Goal: Task Accomplishment & Management: Use online tool/utility

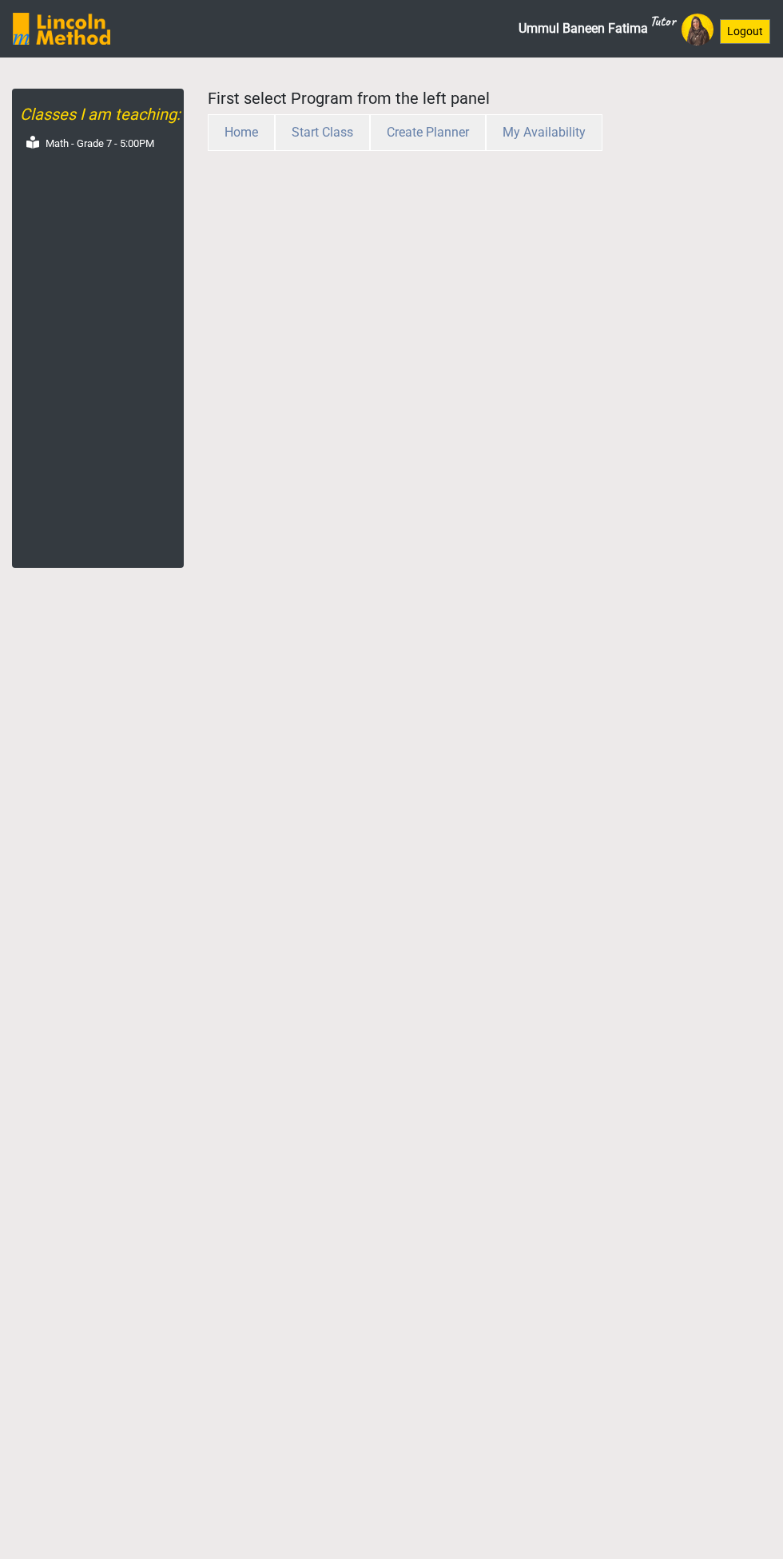
click at [105, 145] on label "Math - Grade 7 - 5:00PM" at bounding box center [100, 144] width 109 height 16
select select "month"
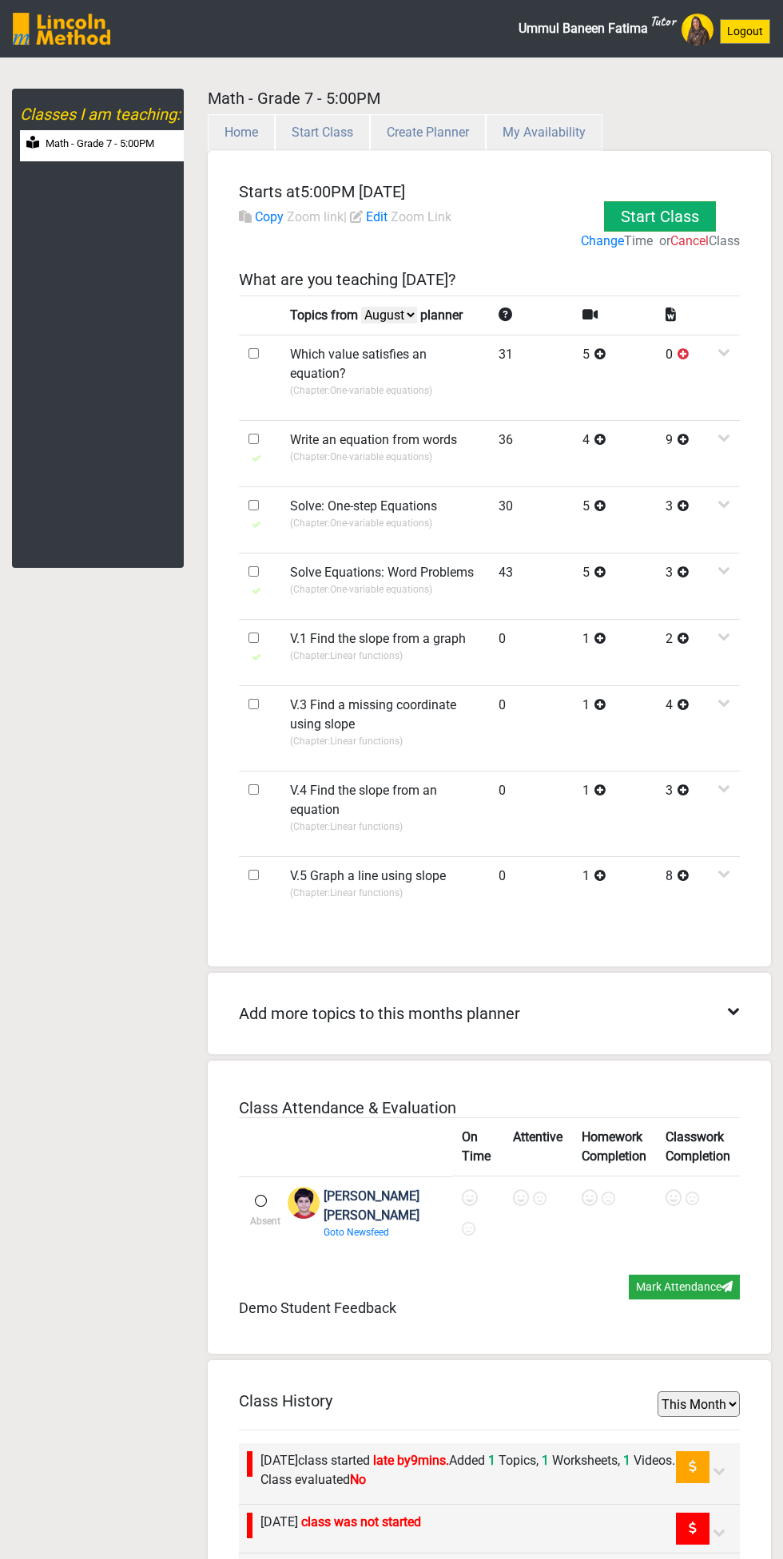
click at [255, 637] on input "checkbox" at bounding box center [253, 638] width 10 height 10
checkbox input "true"
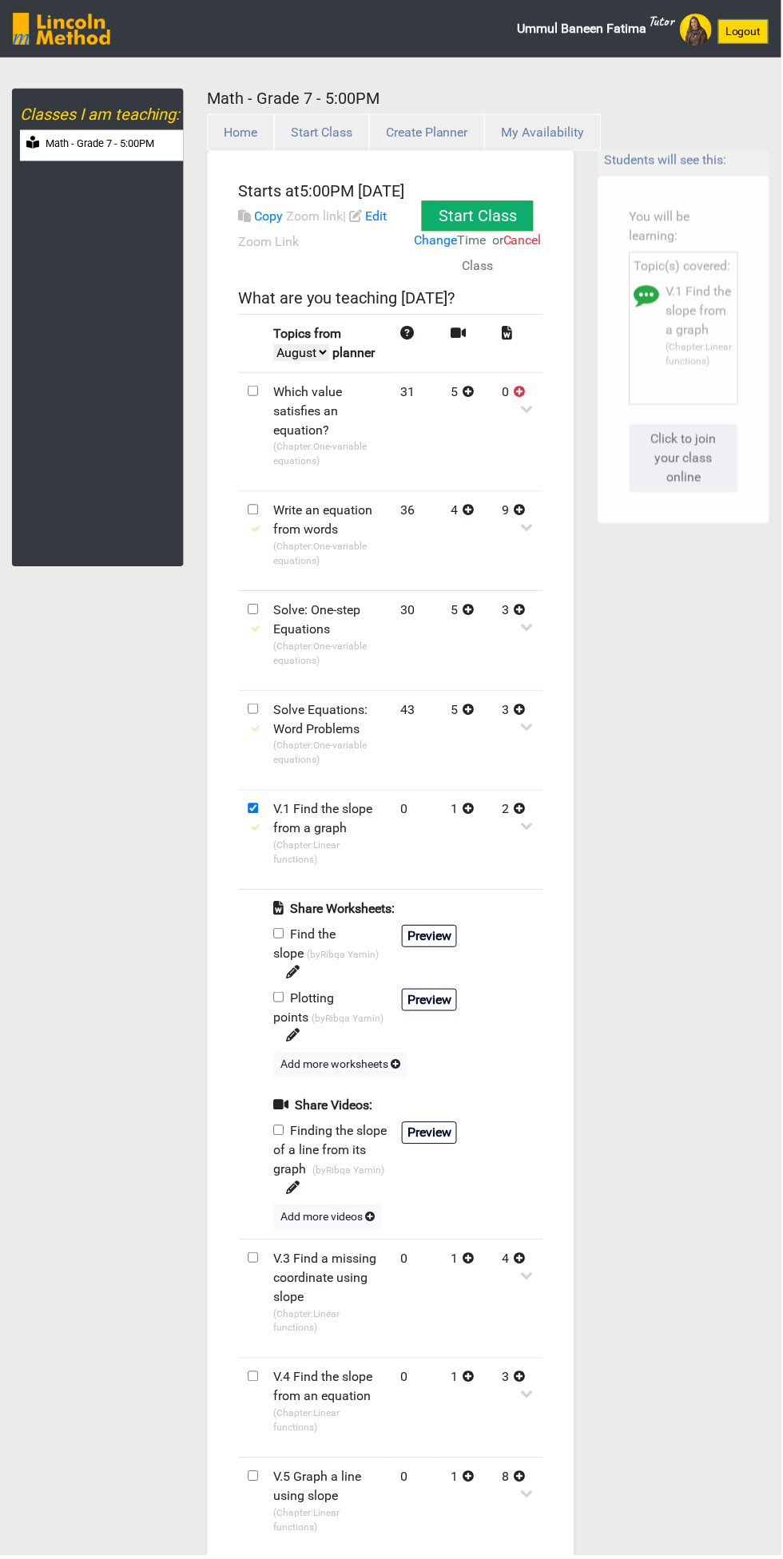
click at [280, 941] on input "checkbox" at bounding box center [279, 935] width 10 height 10
checkbox input "true"
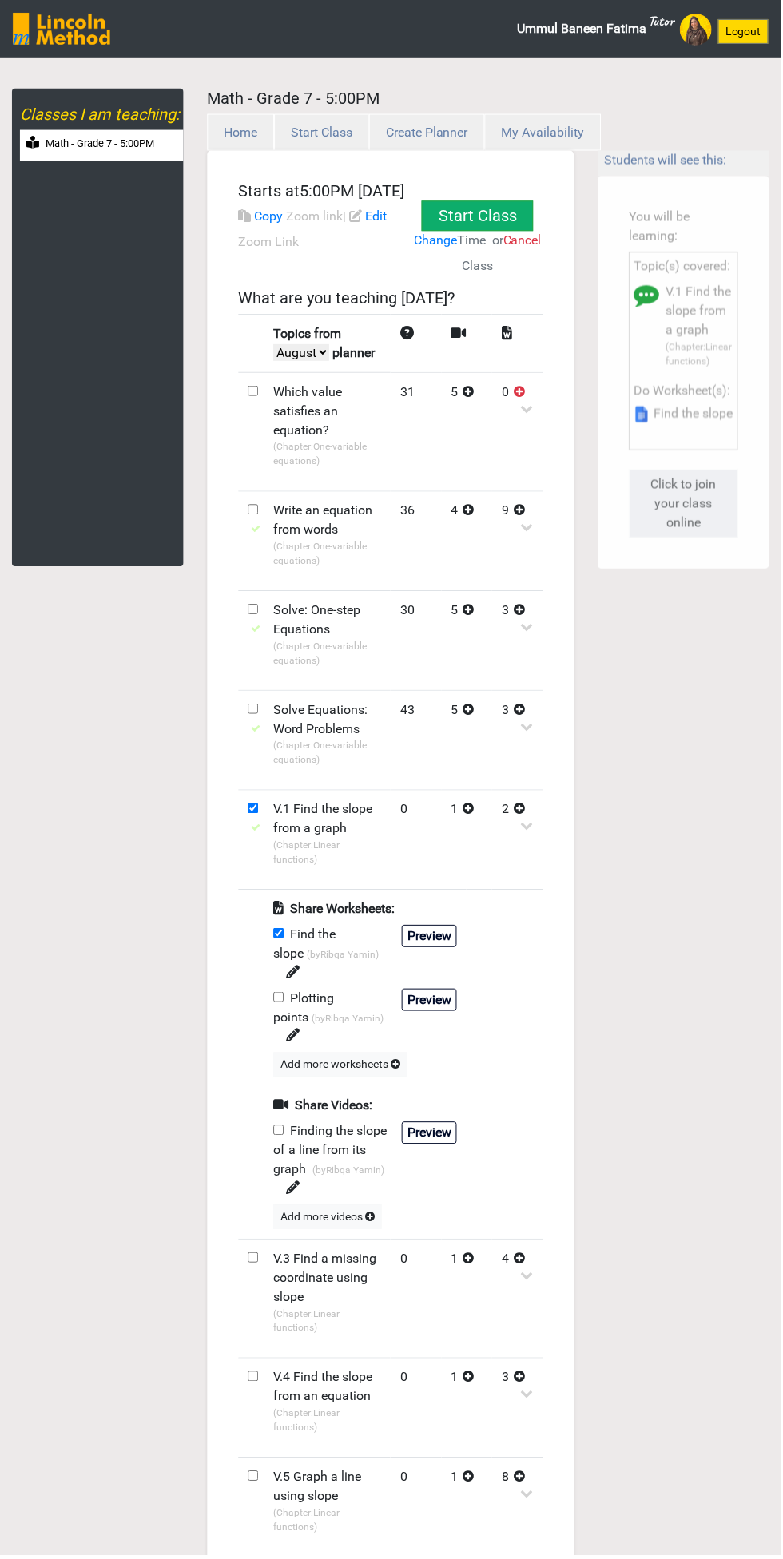
click at [280, 1128] on input "checkbox" at bounding box center [279, 1133] width 10 height 10
checkbox input "true"
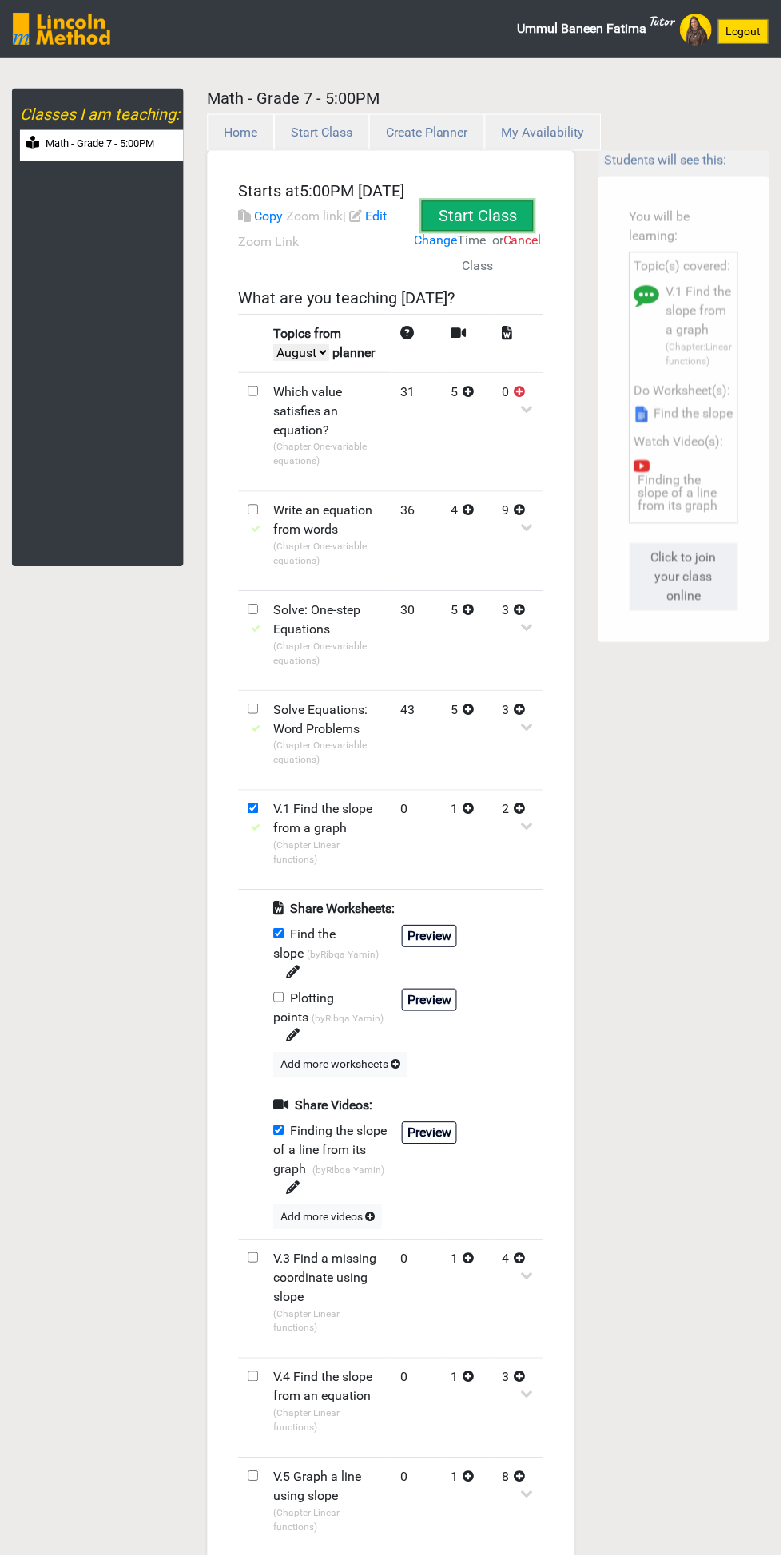
click at [474, 212] on button "Start Class" at bounding box center [478, 216] width 112 height 30
click at [497, 210] on button "Start Class" at bounding box center [478, 216] width 112 height 30
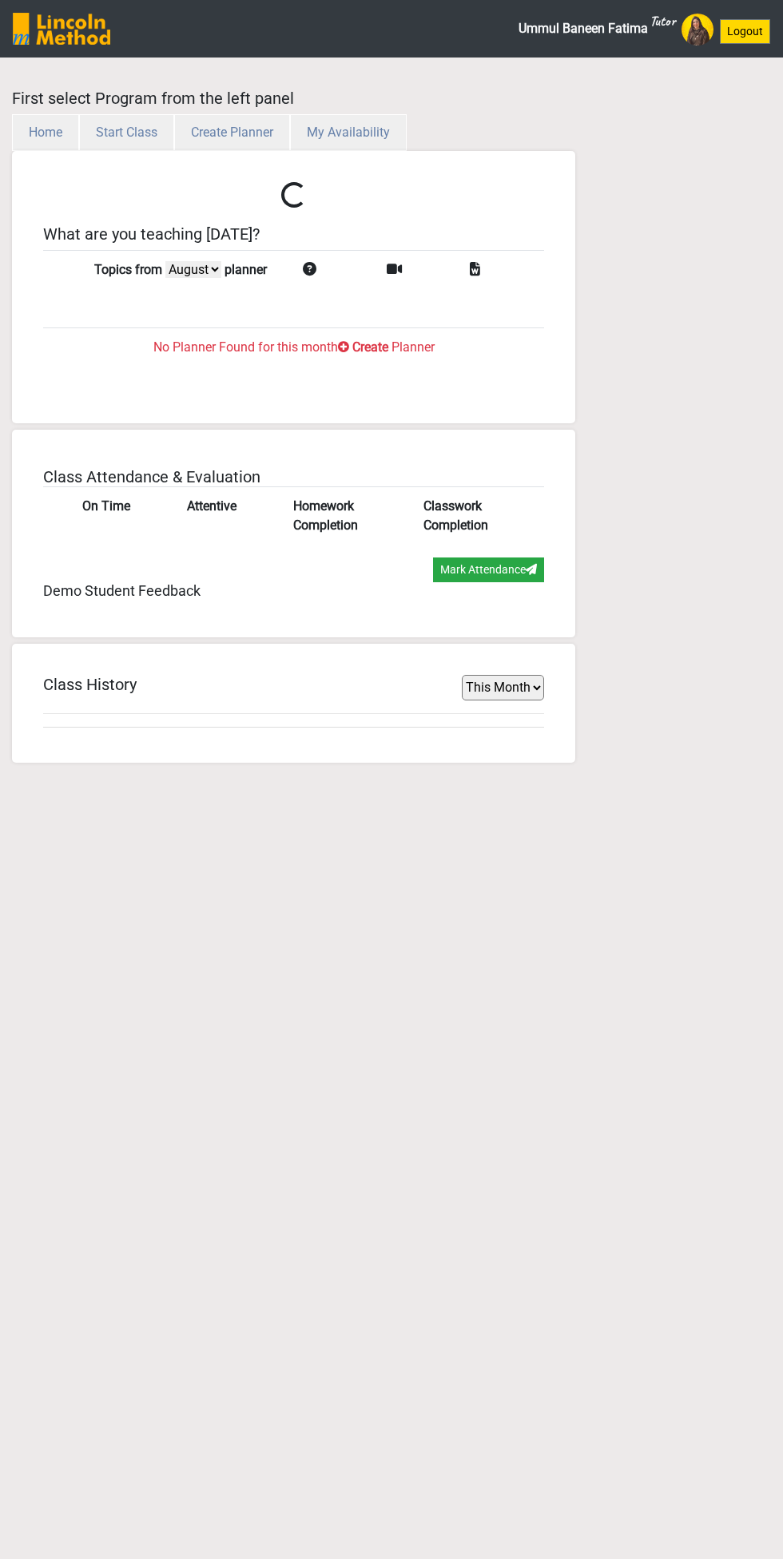
select select "month"
